Goal: Download file/media

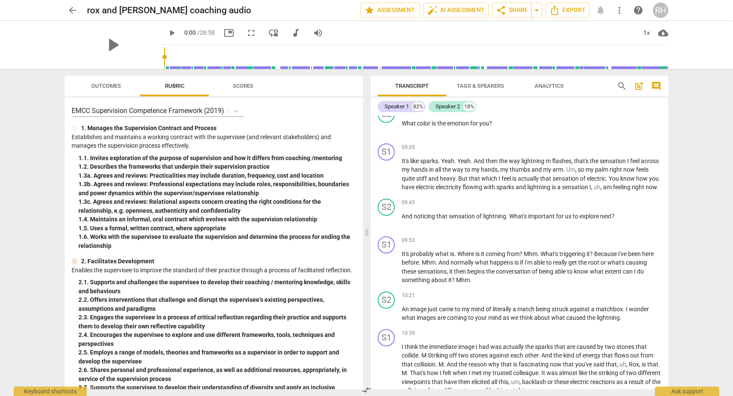
scroll to position [1235, 0]
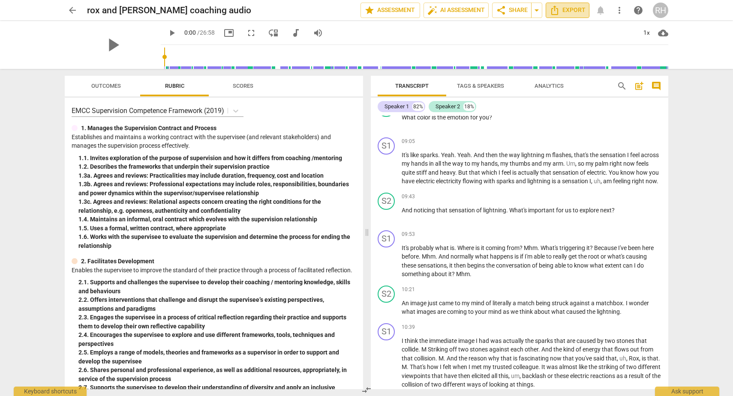
click at [573, 5] on span "Export" at bounding box center [567, 10] width 36 height 10
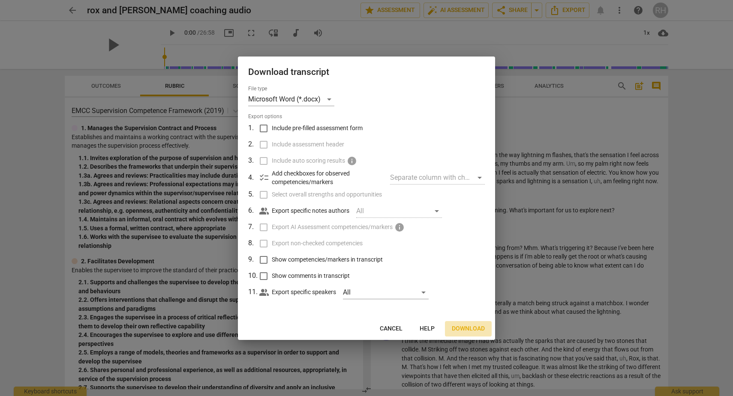
click at [471, 329] on span "Download" at bounding box center [468, 329] width 33 height 9
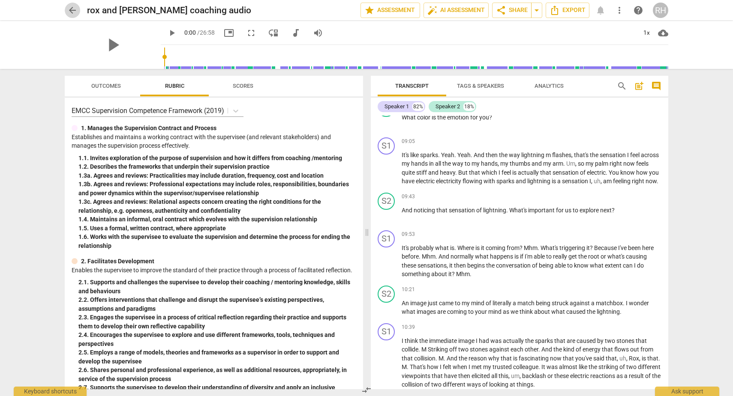
click at [70, 13] on span "arrow_back" at bounding box center [72, 10] width 10 height 10
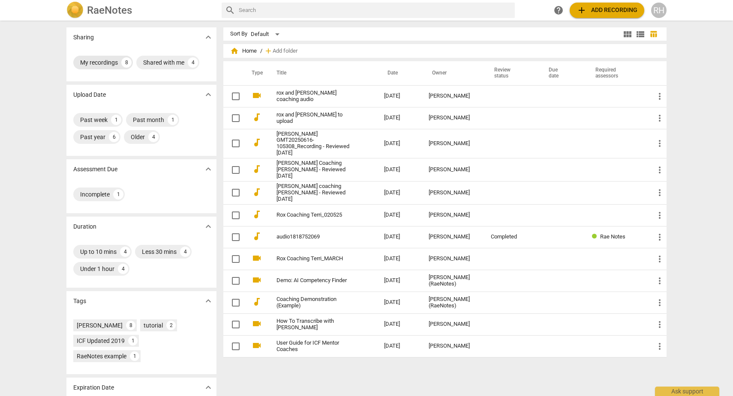
click at [102, 64] on div "My recordings" at bounding box center [99, 62] width 38 height 9
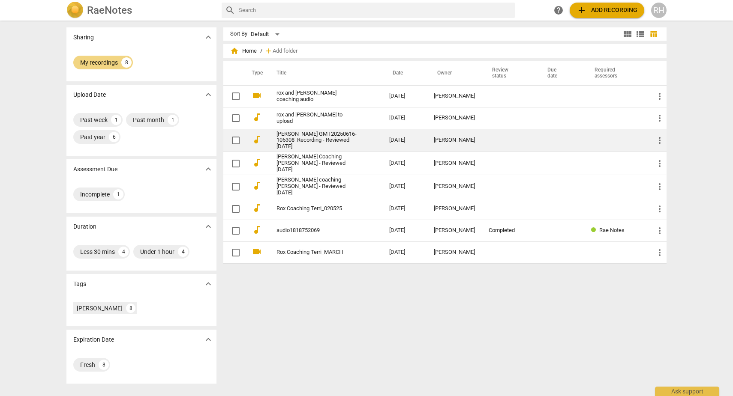
click at [312, 137] on link "[PERSON_NAME] GMT20250616-105308_Recording - Reviewed [DATE]" at bounding box center [317, 140] width 82 height 19
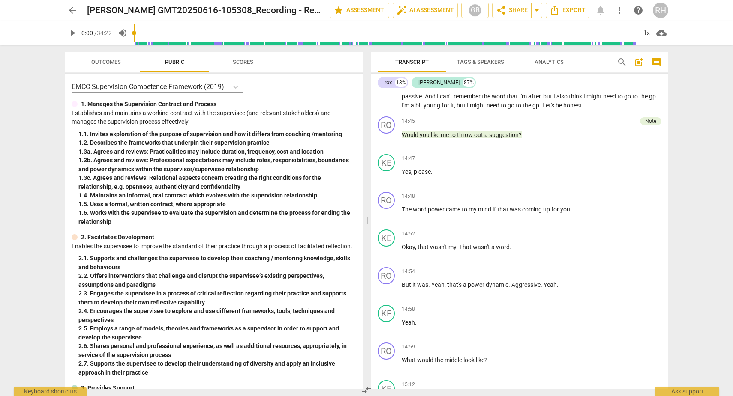
scroll to position [2347, 0]
click at [564, 11] on span "Export" at bounding box center [567, 10] width 36 height 10
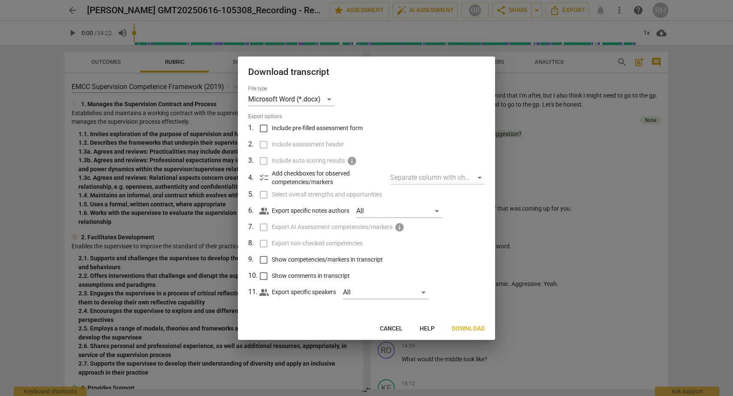
click at [465, 330] on span "Download" at bounding box center [468, 329] width 33 height 9
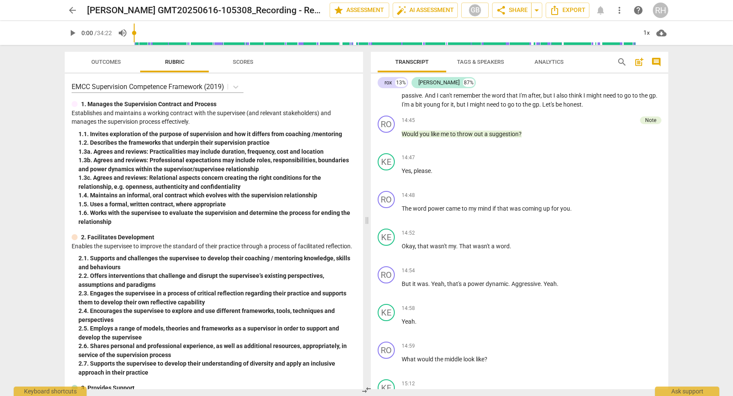
click at [72, 13] on span "arrow_back" at bounding box center [72, 10] width 10 height 10
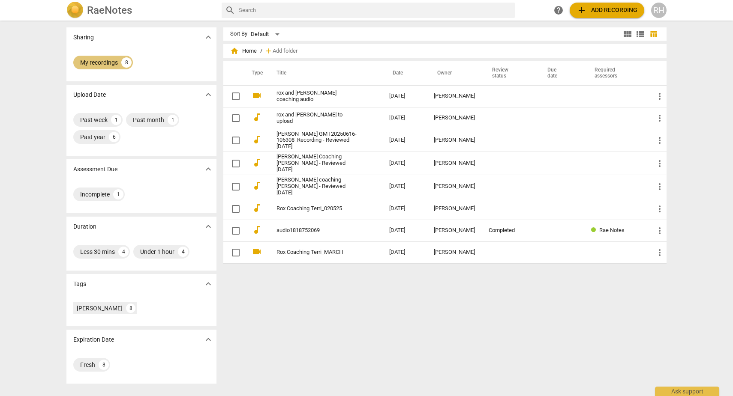
click at [102, 64] on div "My recordings" at bounding box center [99, 62] width 38 height 9
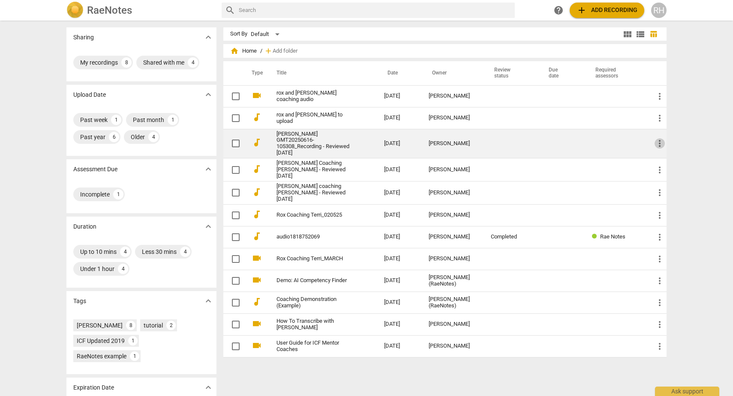
click at [656, 141] on span "more_vert" at bounding box center [659, 143] width 10 height 10
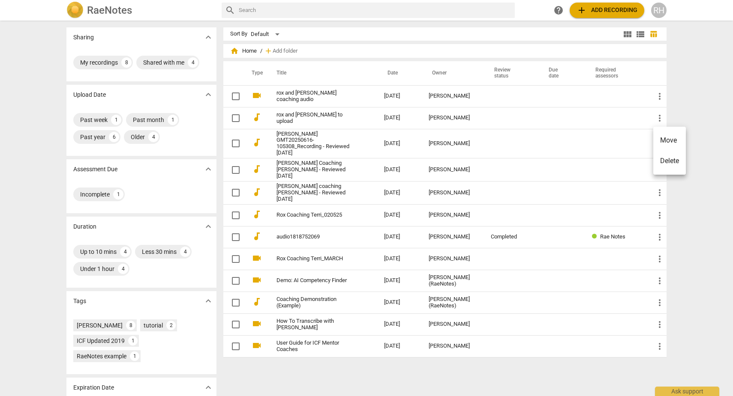
click at [315, 147] on div at bounding box center [366, 198] width 733 height 396
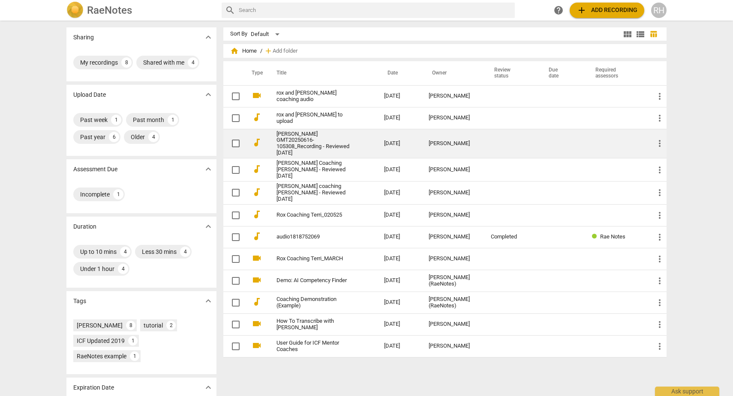
click at [315, 143] on link "[PERSON_NAME] GMT20250616-105308_Recording - Reviewed [DATE]" at bounding box center [314, 144] width 77 height 26
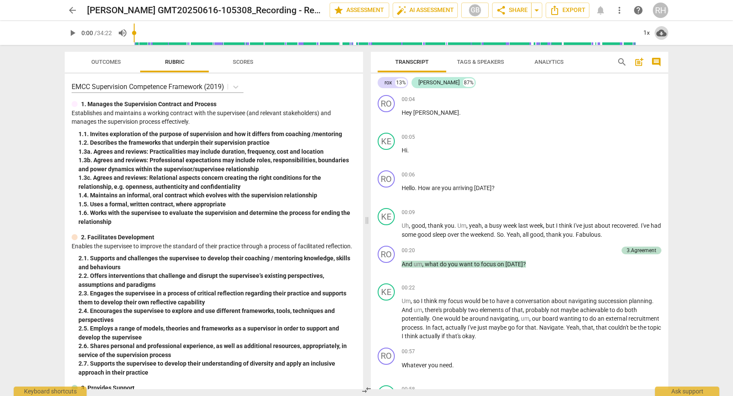
click at [661, 32] on span "cloud_download" at bounding box center [661, 33] width 10 height 10
click at [676, 30] on li "Download audio" at bounding box center [685, 33] width 63 height 21
